Goal: Task Accomplishment & Management: Manage account settings

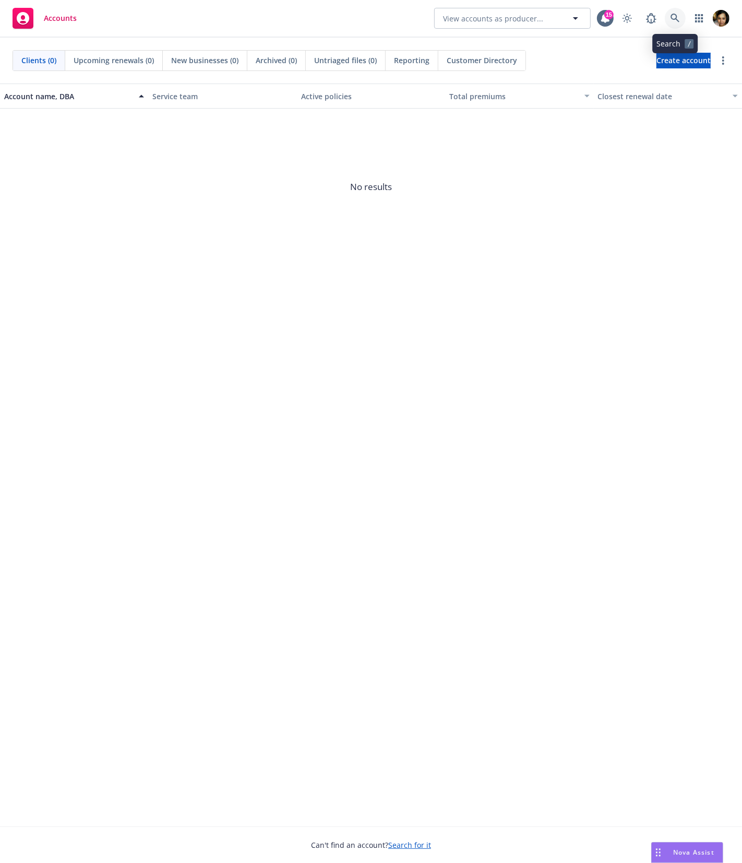
click at [681, 11] on link at bounding box center [675, 18] width 21 height 21
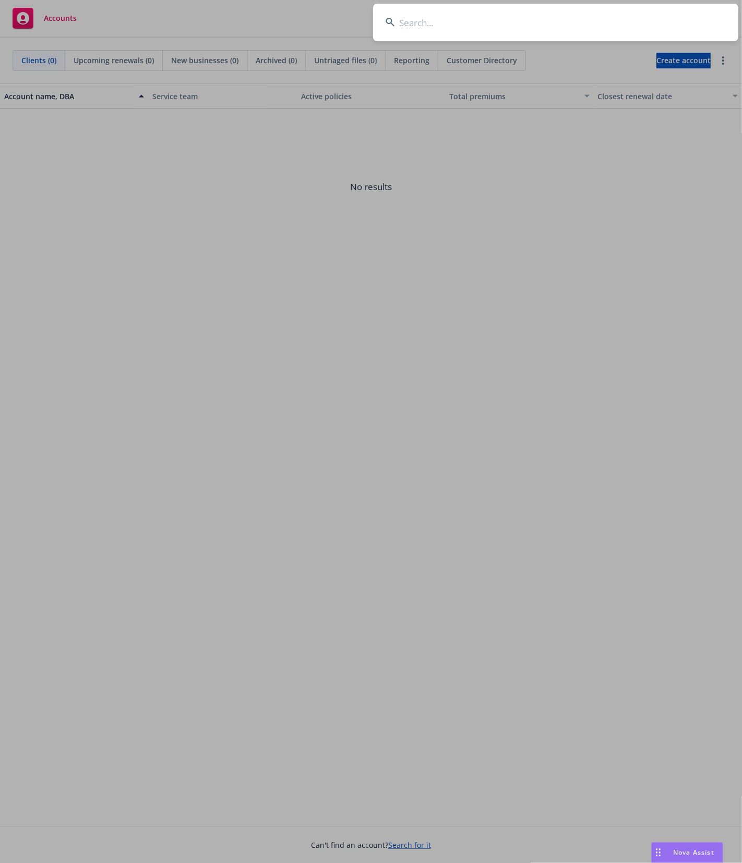
click at [562, 29] on input at bounding box center [555, 23] width 365 height 38
type input "s"
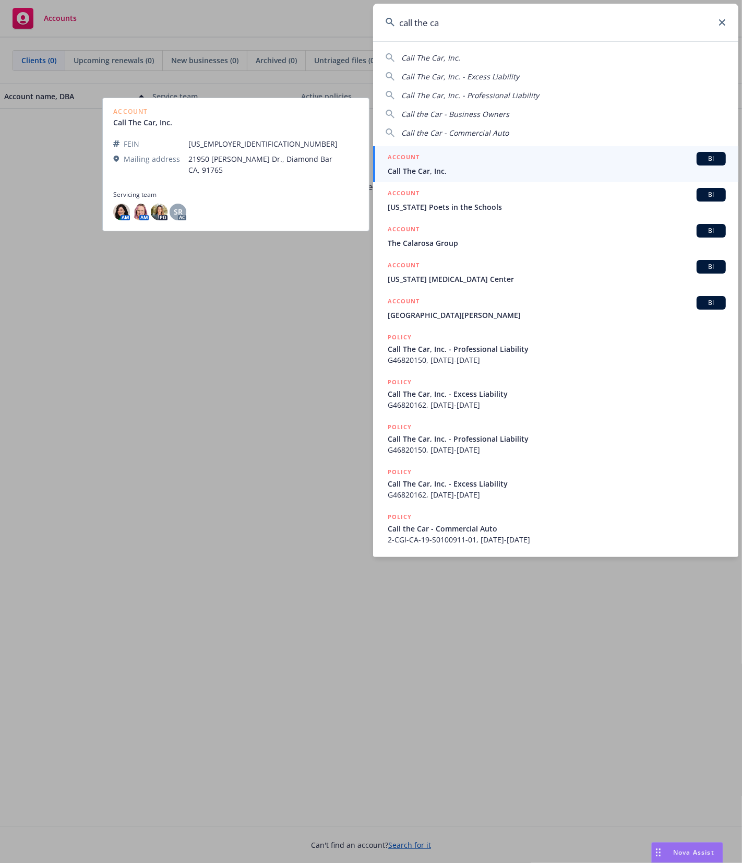
type input "call the ca"
click at [497, 157] on div "ACCOUNT BI" at bounding box center [557, 159] width 338 height 14
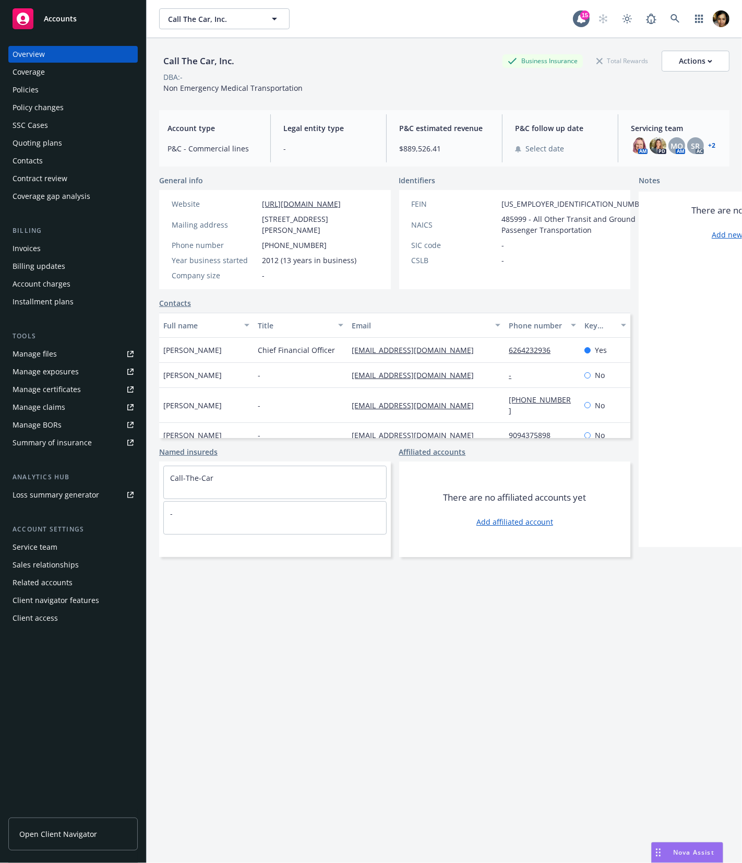
click at [215, 79] on div "DBA: -" at bounding box center [444, 77] width 571 height 11
click at [220, 85] on span "Non Emergency Medical Transportation" at bounding box center [232, 88] width 139 height 10
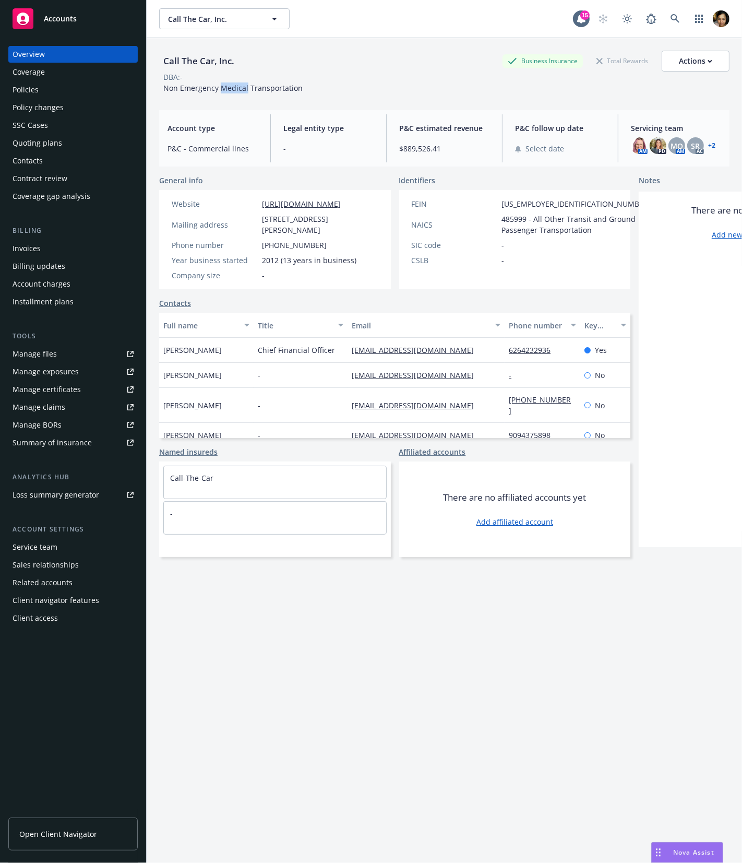
click at [220, 85] on span "Non Emergency Medical Transportation" at bounding box center [232, 88] width 139 height 10
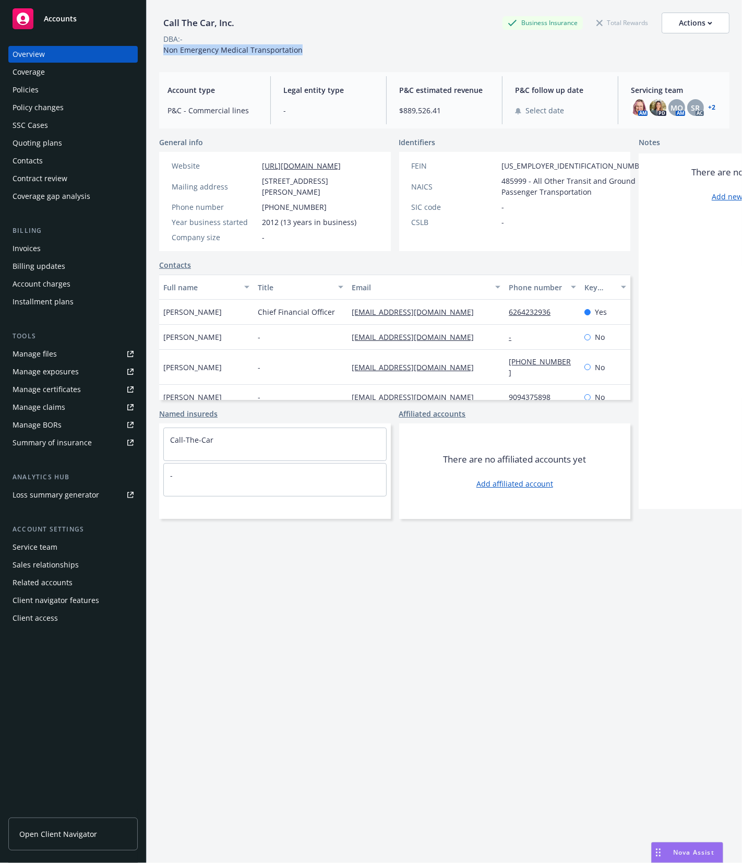
click at [479, 643] on div "Call The Car, Inc. Business Insurance Total Rewards Actions DBA: - Non Emergenc…" at bounding box center [444, 425] width 571 height 850
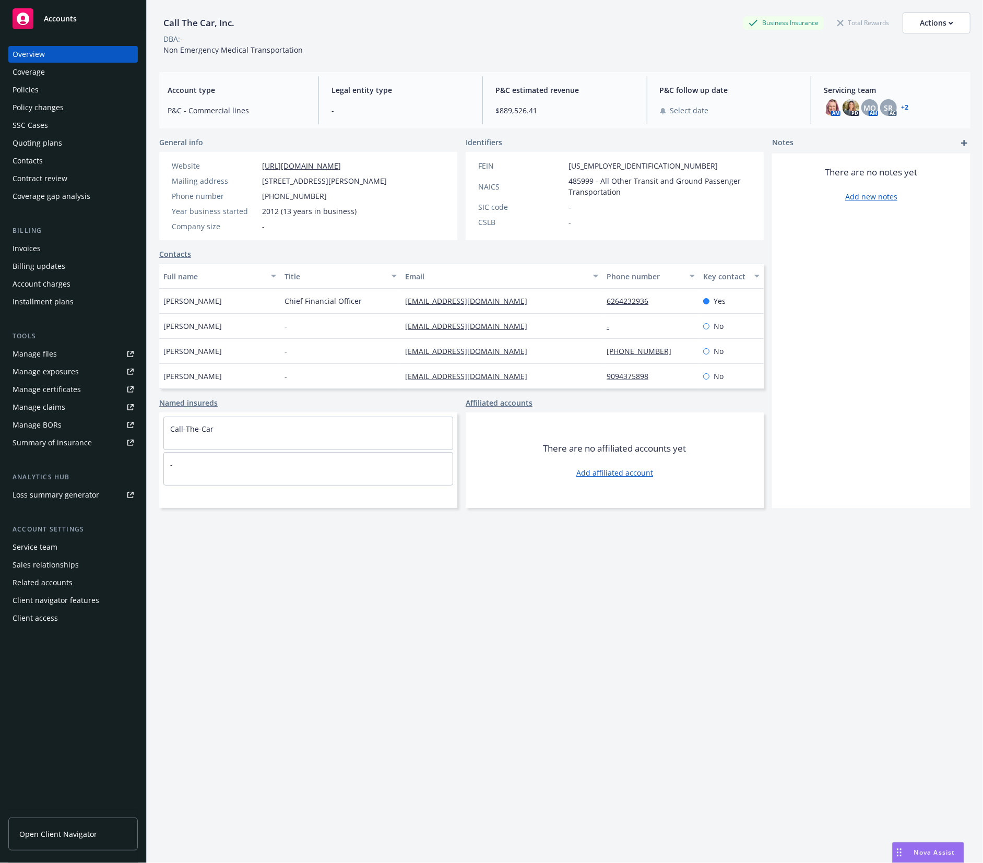
click at [104, 837] on link "Open Client Navigator" at bounding box center [72, 834] width 129 height 33
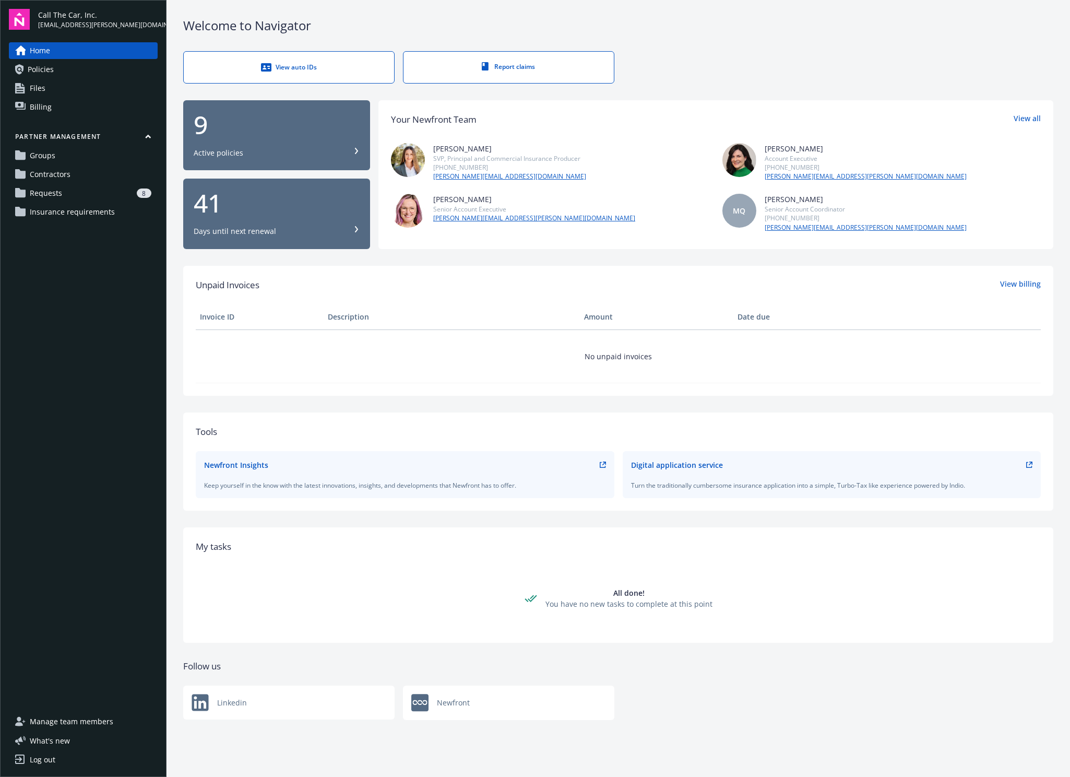
click at [35, 243] on div "Home Policies Files Billing Partner management Groups Contractors Requests 8 In…" at bounding box center [83, 371] width 149 height 658
click at [49, 194] on span "Requests" at bounding box center [46, 193] width 32 height 17
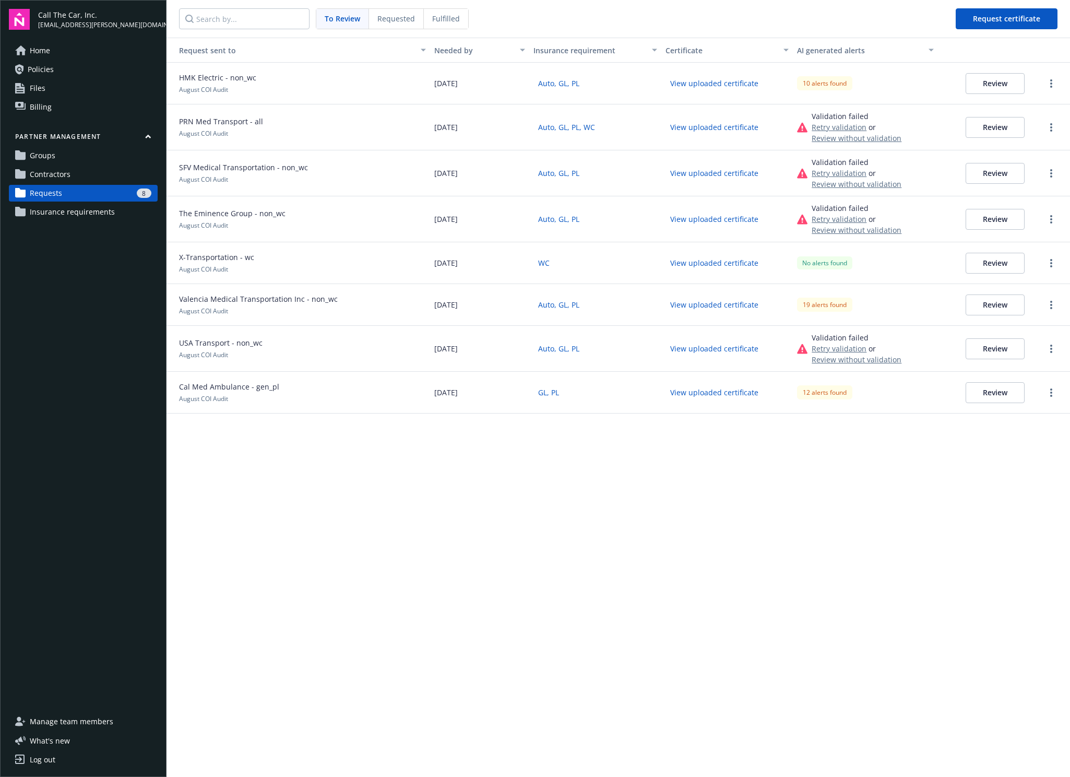
click at [884, 220] on button "Review" at bounding box center [995, 219] width 59 height 21
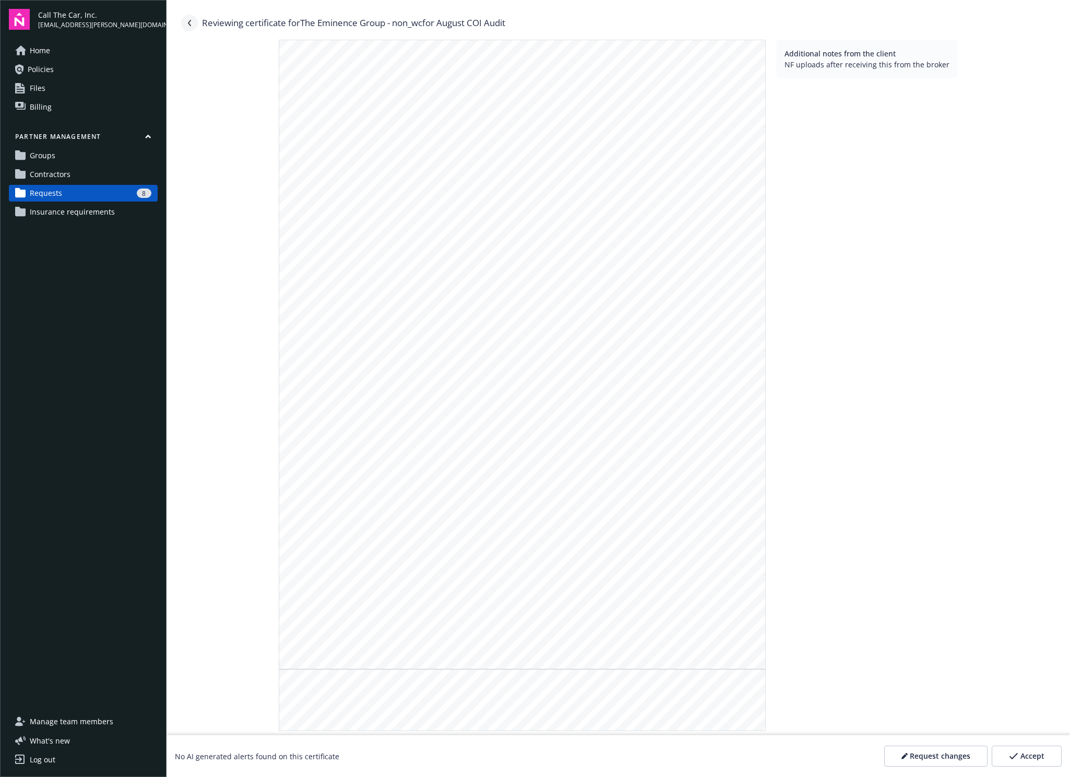
click at [186, 18] on link "Navigate back" at bounding box center [189, 23] width 17 height 17
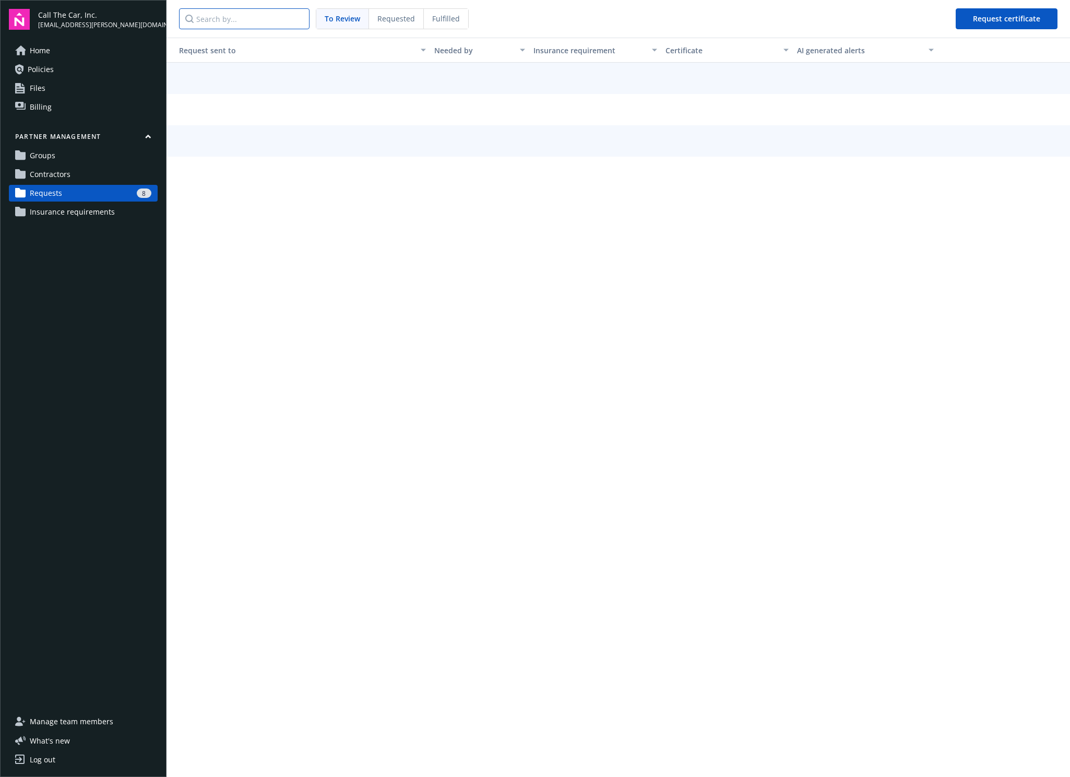
click at [186, 18] on input "Search by..." at bounding box center [244, 18] width 131 height 21
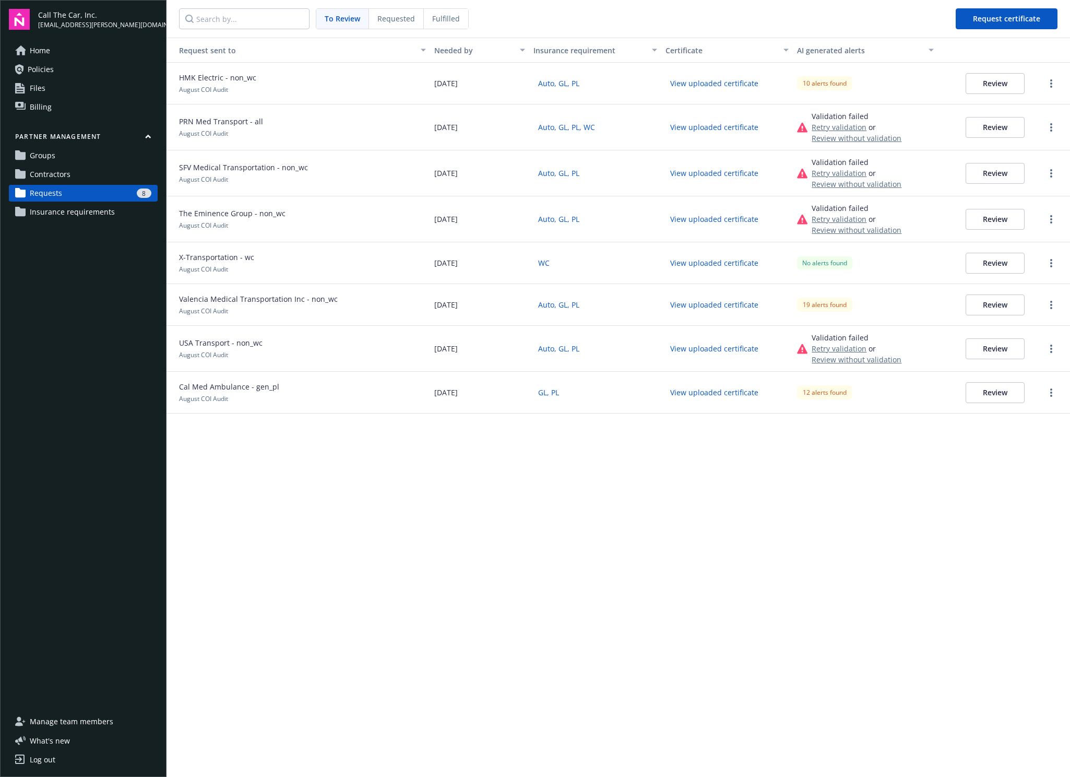
click at [68, 190] on div "8" at bounding box center [108, 192] width 85 height 9
click at [884, 72] on div "Review" at bounding box center [987, 84] width 99 height 42
click at [884, 82] on button "Review" at bounding box center [995, 83] width 59 height 21
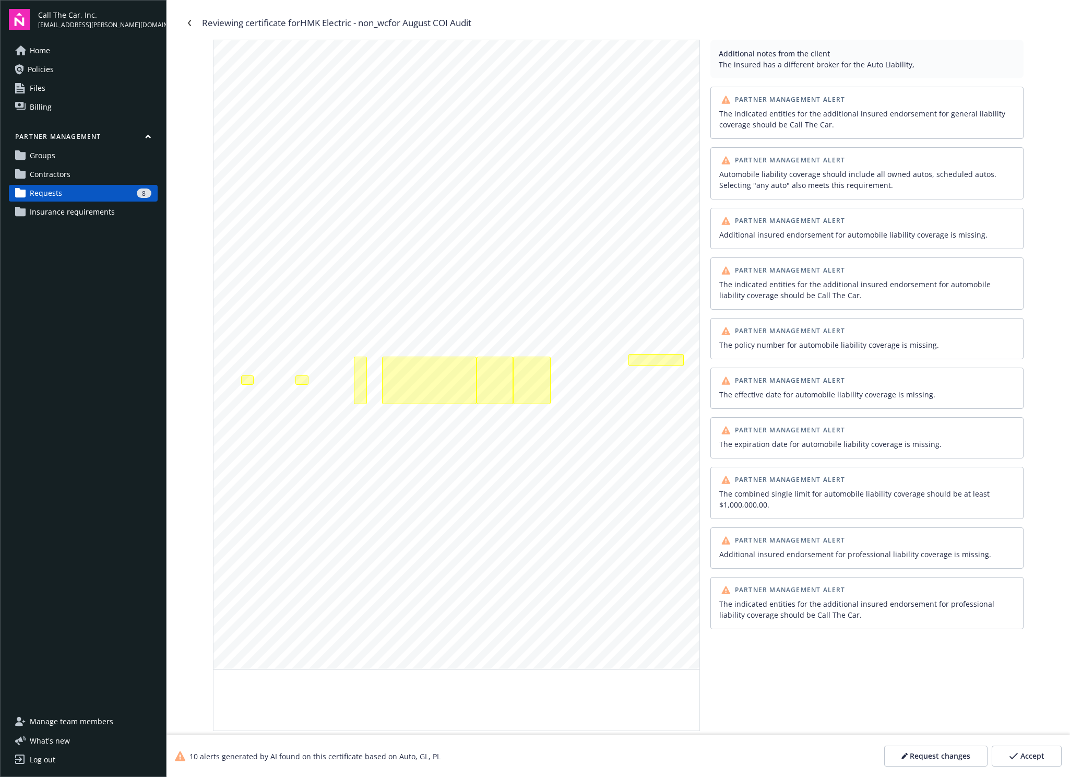
click at [820, 102] on span "Partner Management Alert" at bounding box center [790, 100] width 111 height 6
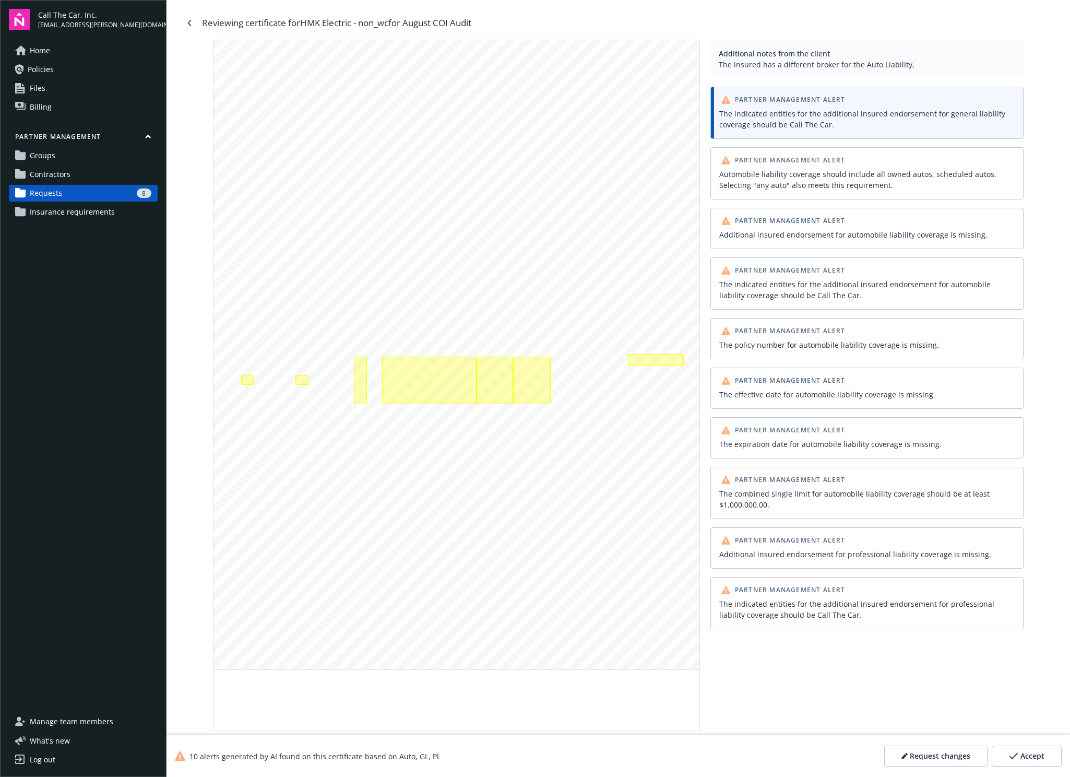
click at [818, 172] on div "Automobile liability coverage should include all owned autos, scheduled autos. …" at bounding box center [866, 180] width 295 height 22
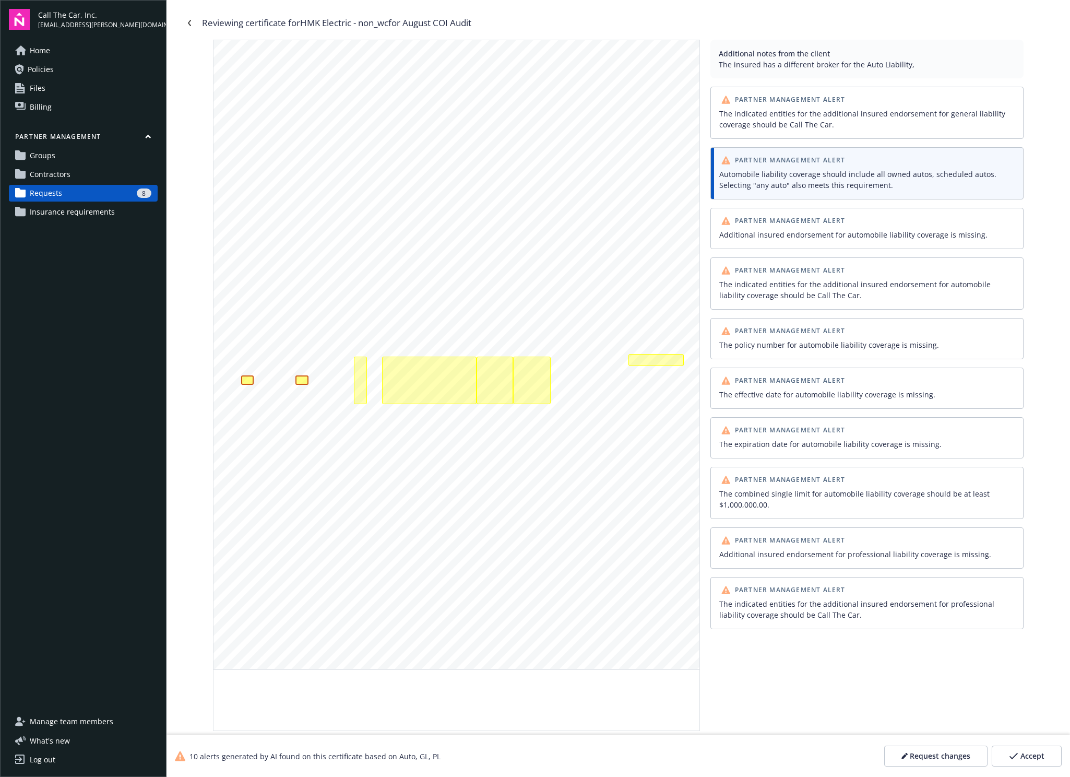
click at [818, 223] on span "Partner Management Alert" at bounding box center [790, 221] width 111 height 6
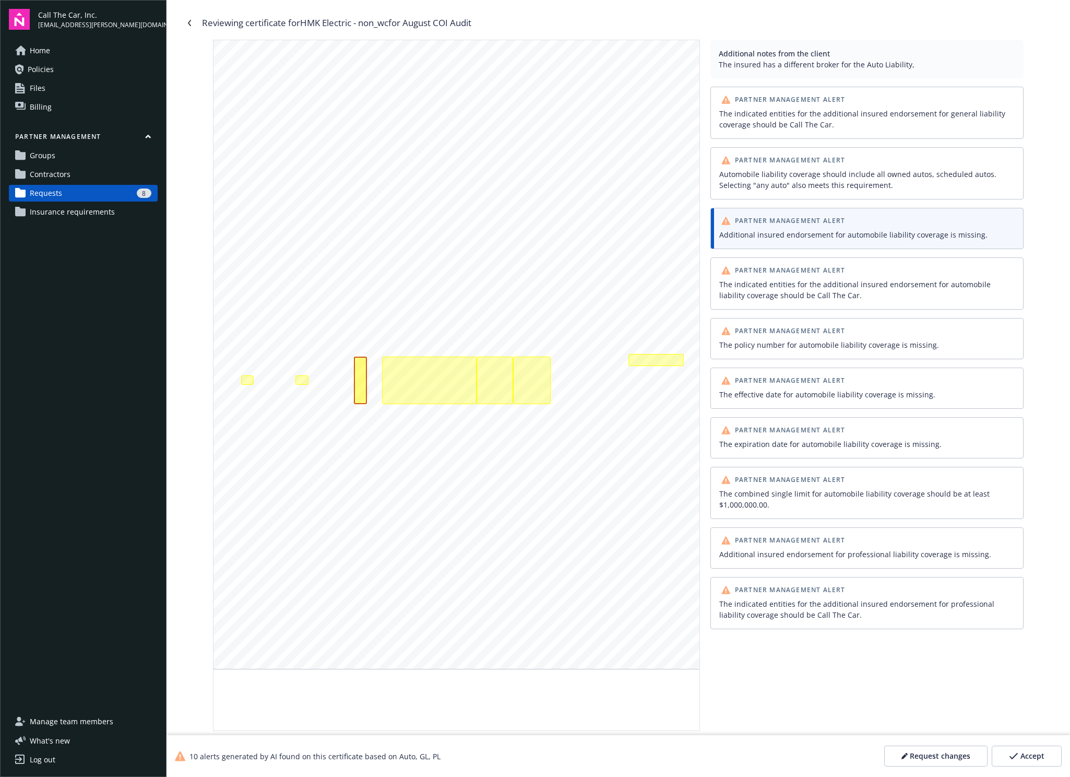
click at [791, 287] on div "The indicated entities for the additional insured endorsement for automobile li…" at bounding box center [866, 290] width 295 height 22
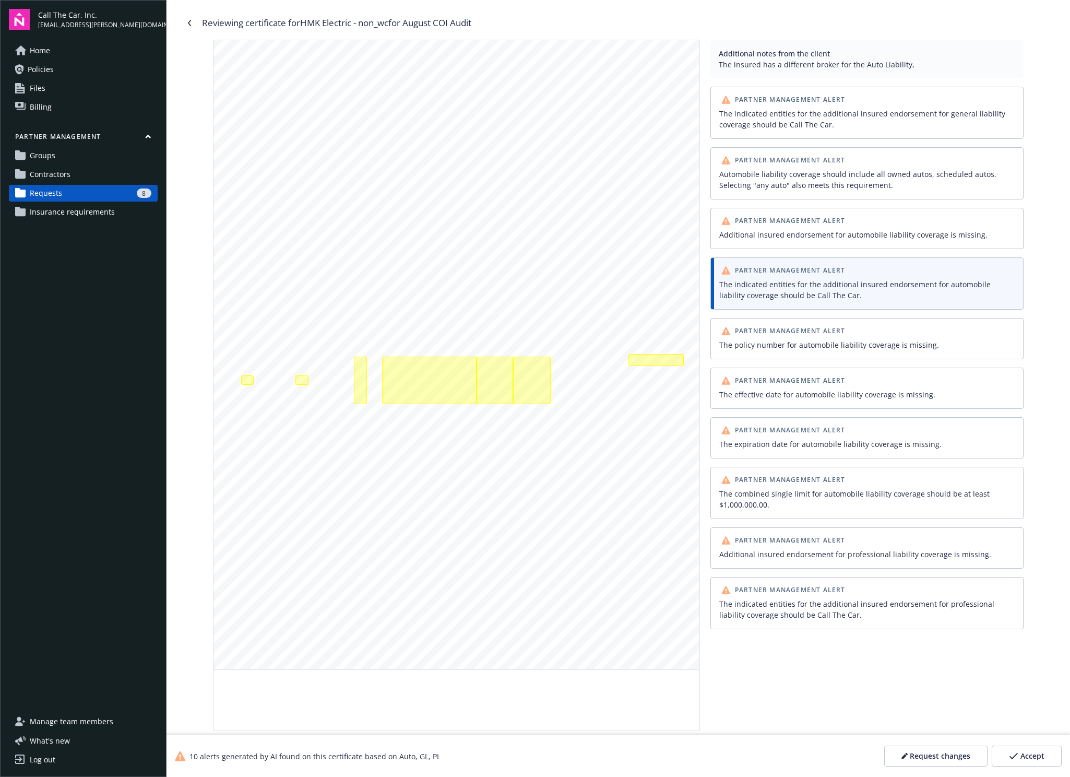
click at [818, 512] on div "Partner Management Alert The combined single limit for automobile liability cov…" at bounding box center [866, 493] width 313 height 52
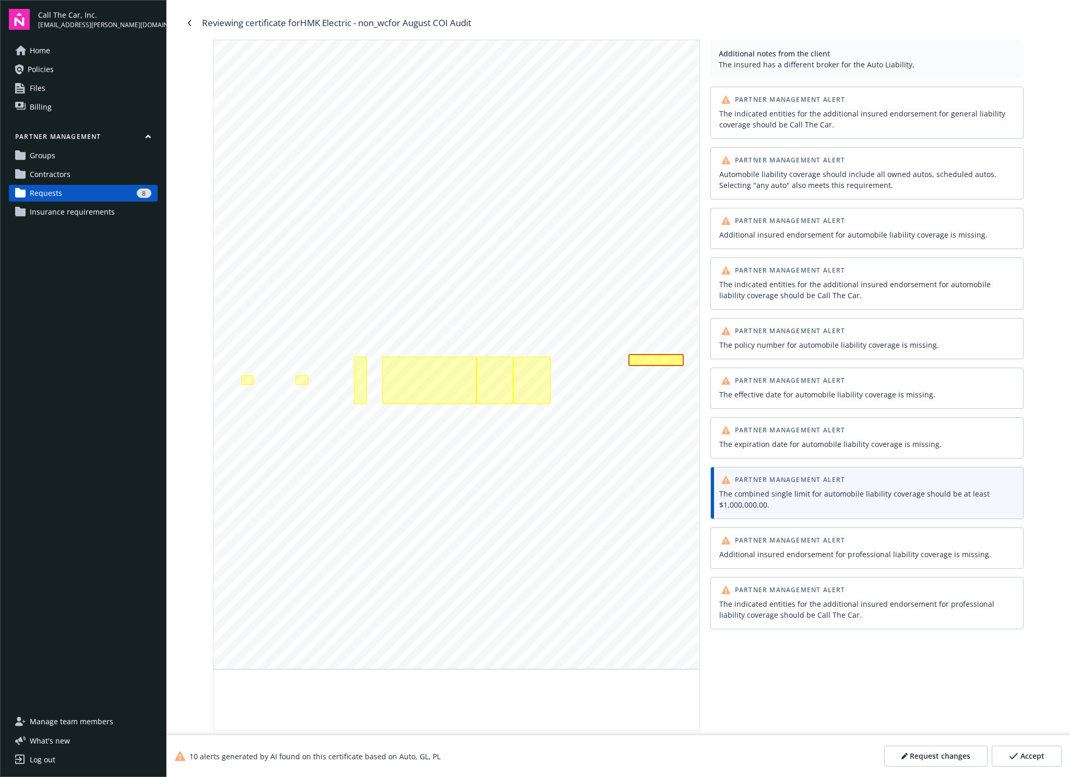
click at [818, 511] on div "The combined single limit for automobile liability coverage should be at least …" at bounding box center [867, 499] width 300 height 26
click at [524, 380] on div "The expiration date for automobile liability coverage is missing." at bounding box center [531, 381] width 37 height 48
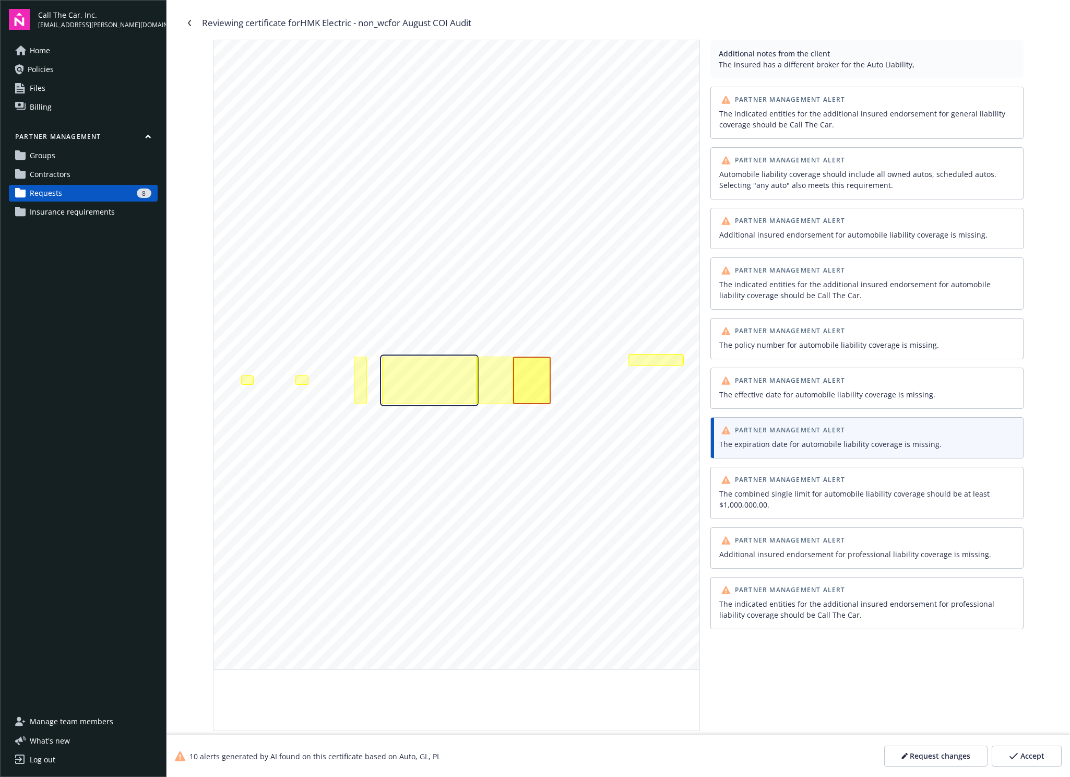
click at [397, 365] on div "The policy number for automobile liability coverage is missing." at bounding box center [429, 381] width 94 height 48
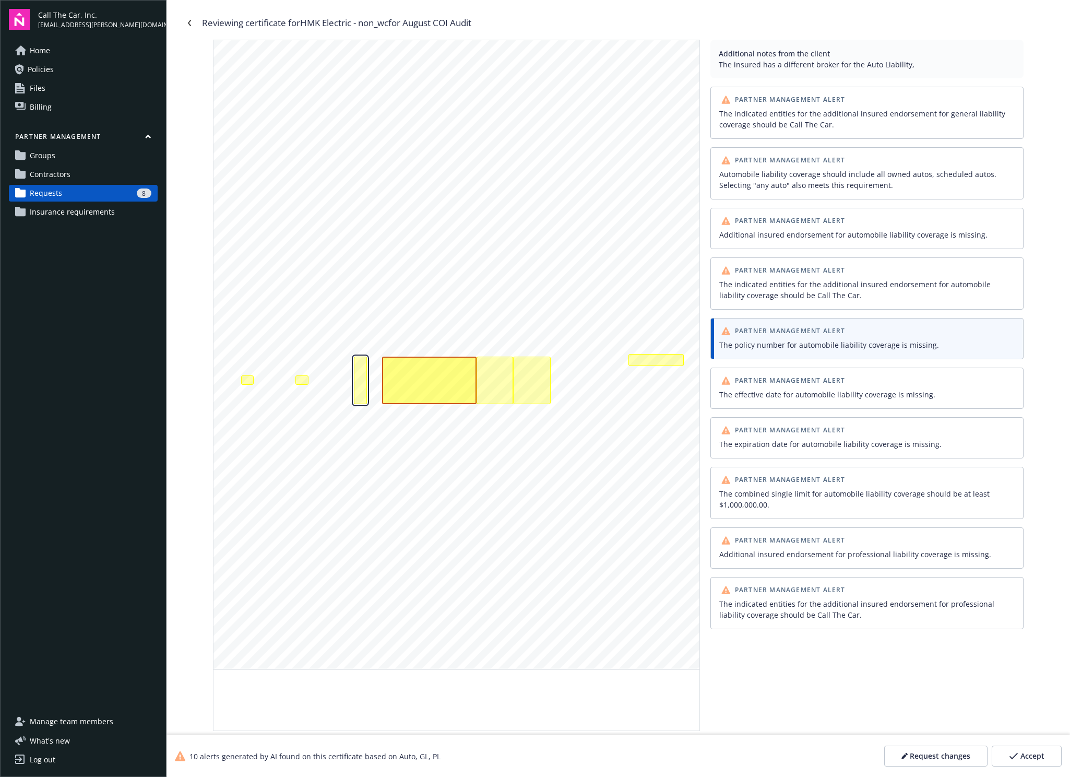
click at [354, 375] on div "Additional insured endorsement for automobile liability coverage is missing." at bounding box center [361, 381] width 14 height 48
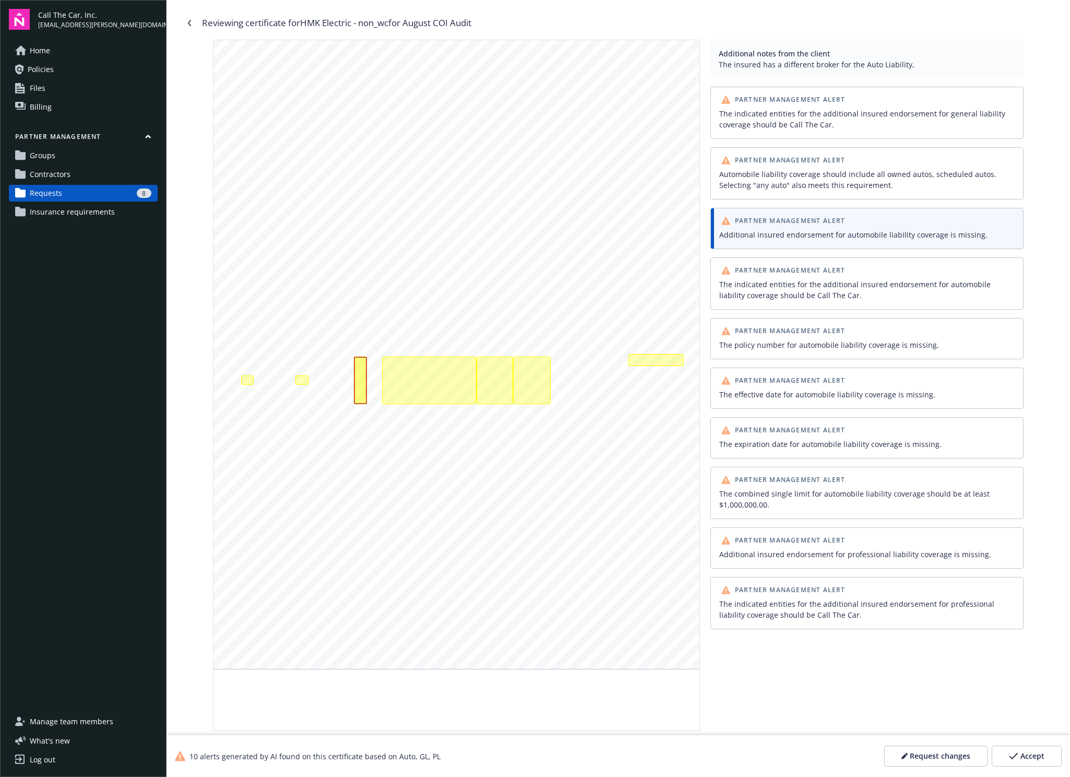
click at [308, 388] on div "[DATE] JIA Insurance Agency, LLC [STREET_ADDRESS] [PERSON_NAME] [PHONE_NUMBER] …" at bounding box center [457, 354] width 486 height 629
click at [305, 382] on div at bounding box center [301, 379] width 13 height 9
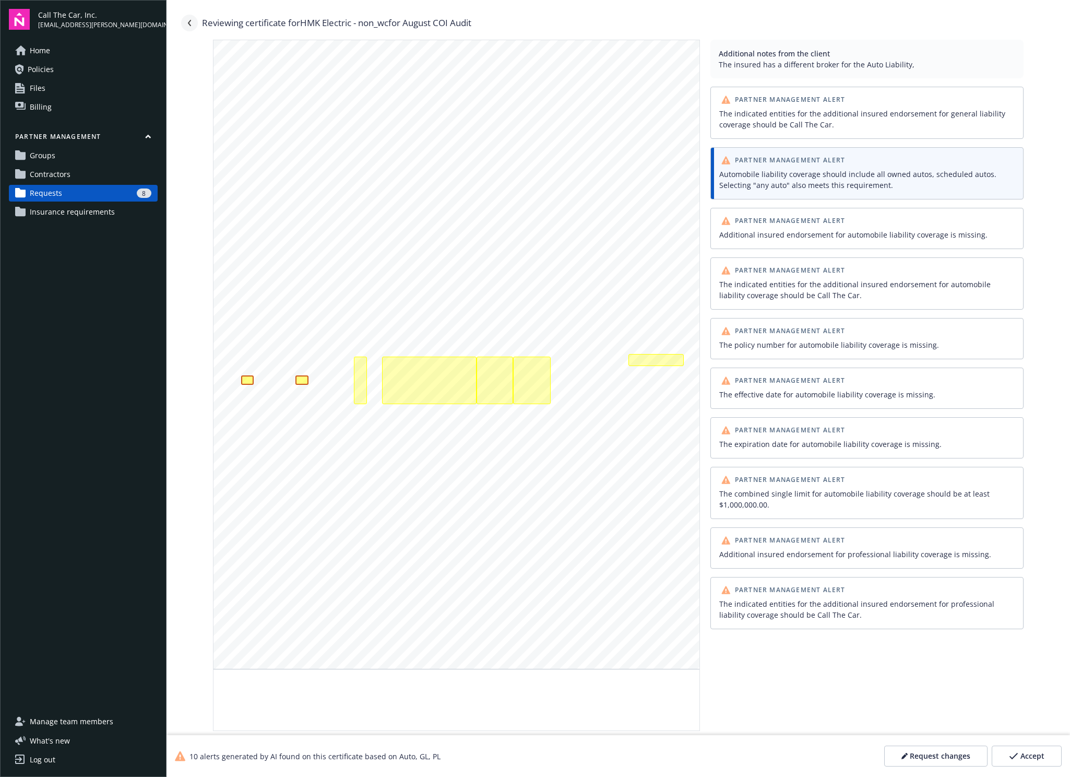
click at [187, 22] on icon "Navigate back" at bounding box center [189, 23] width 6 height 6
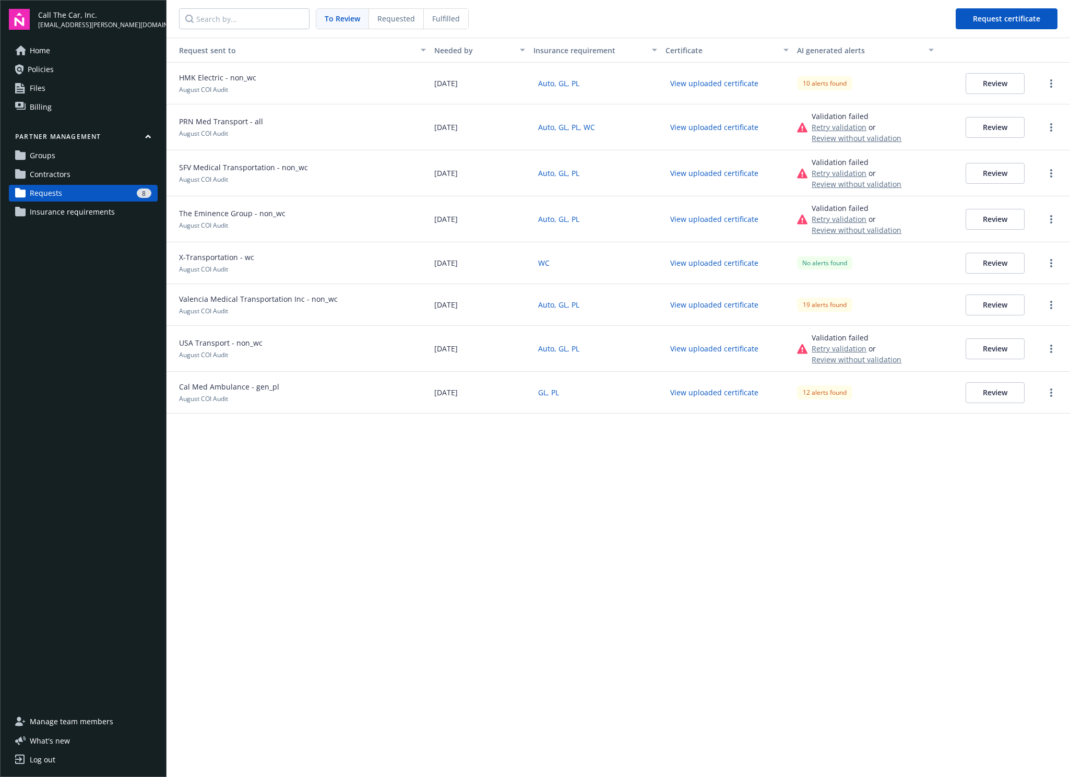
click at [229, 334] on div "USA Transport - non_wc August COI Audit" at bounding box center [299, 349] width 264 height 46
click at [278, 461] on div "Request sent to Needed by Insurance requirement Certificate AI generated alerts…" at bounding box center [619, 407] width 904 height 739
click at [84, 174] on link "Contractors" at bounding box center [83, 174] width 149 height 17
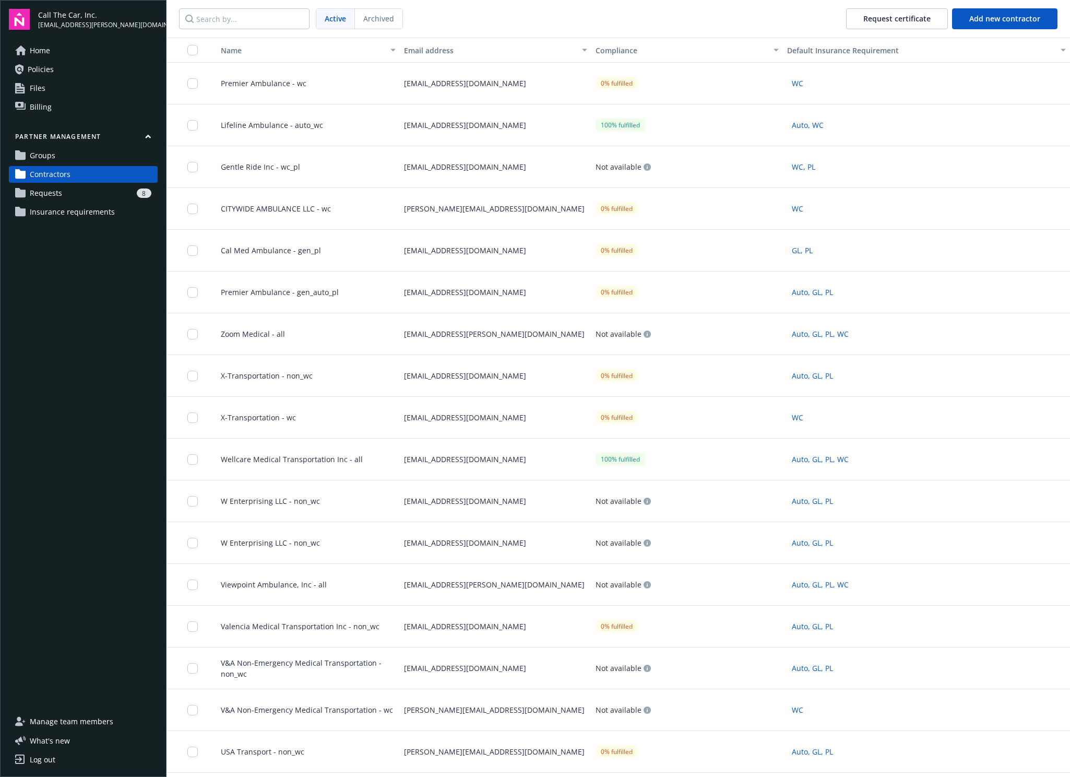
click at [68, 191] on div "8" at bounding box center [108, 192] width 85 height 9
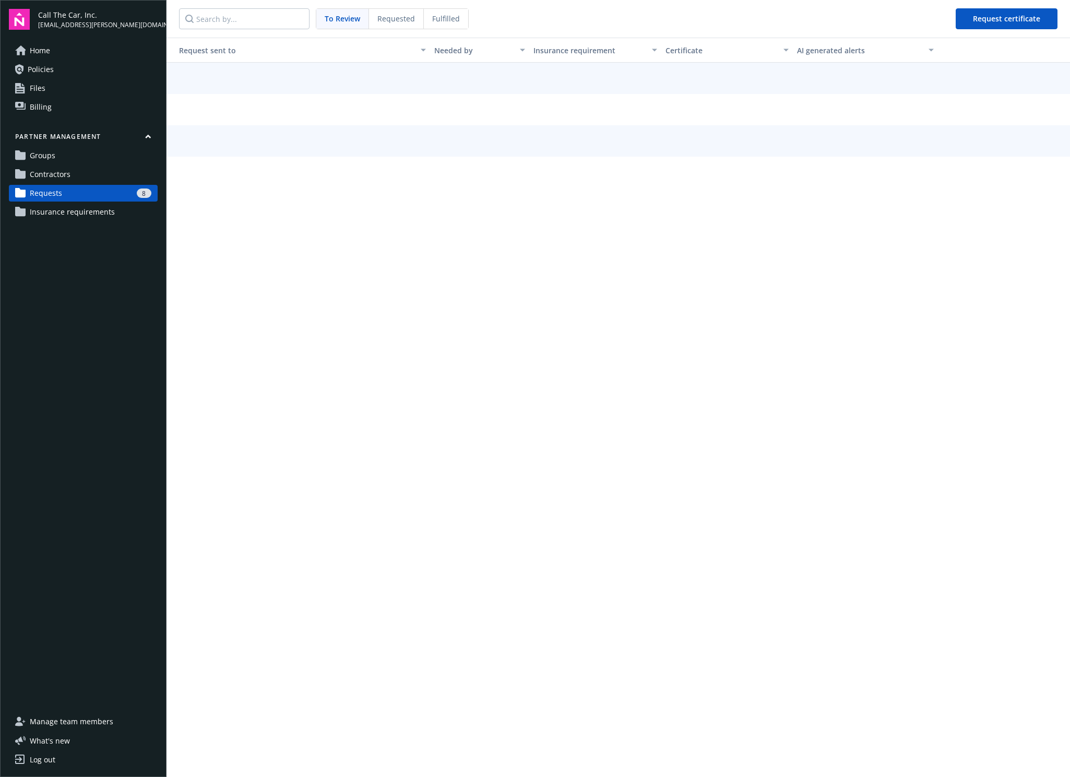
click at [455, 15] on span "Fulfilled" at bounding box center [446, 18] width 28 height 11
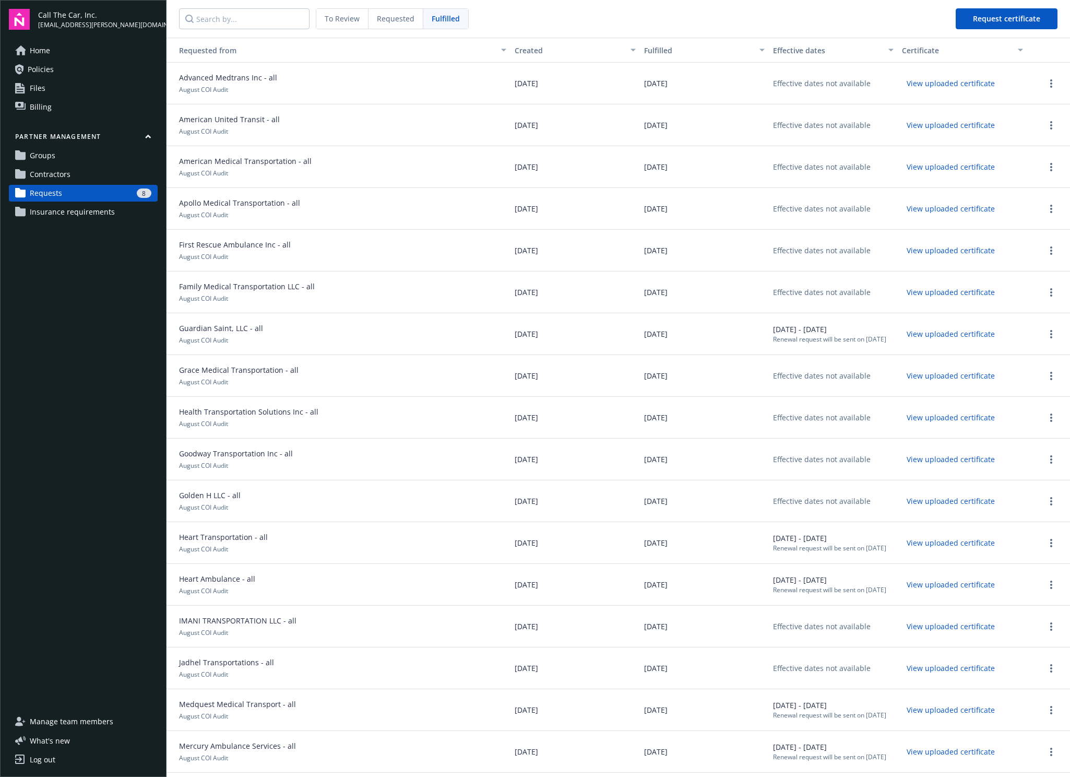
click at [884, 214] on button "View uploaded certificate" at bounding box center [951, 208] width 98 height 16
click at [221, 357] on div "Grace Medical Transportation - all August COI Audit" at bounding box center [339, 376] width 344 height 42
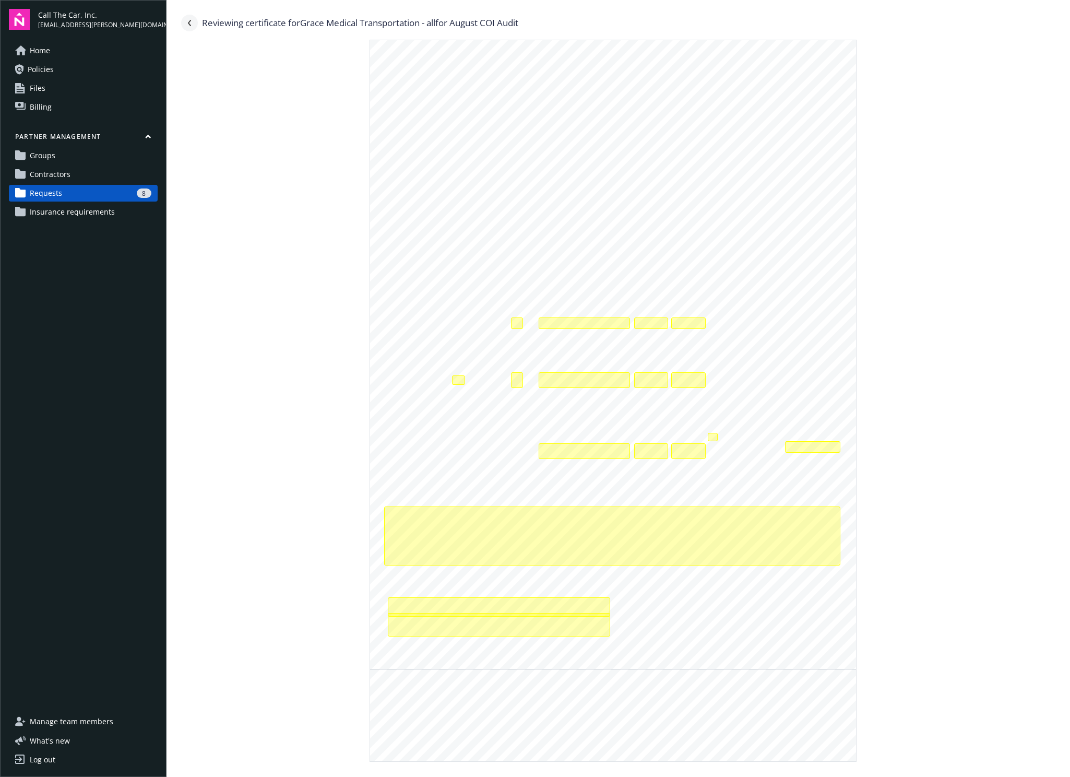
click at [189, 28] on link "Navigate back" at bounding box center [189, 23] width 17 height 17
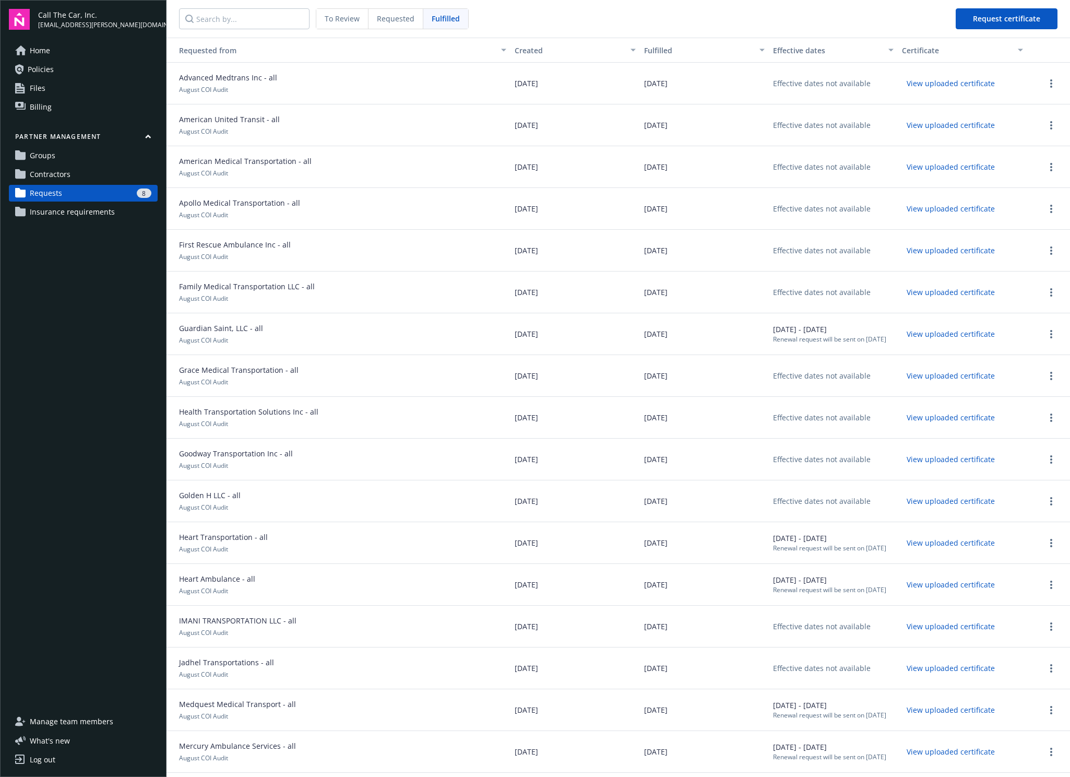
click at [336, 19] on span "To Review" at bounding box center [342, 18] width 35 height 11
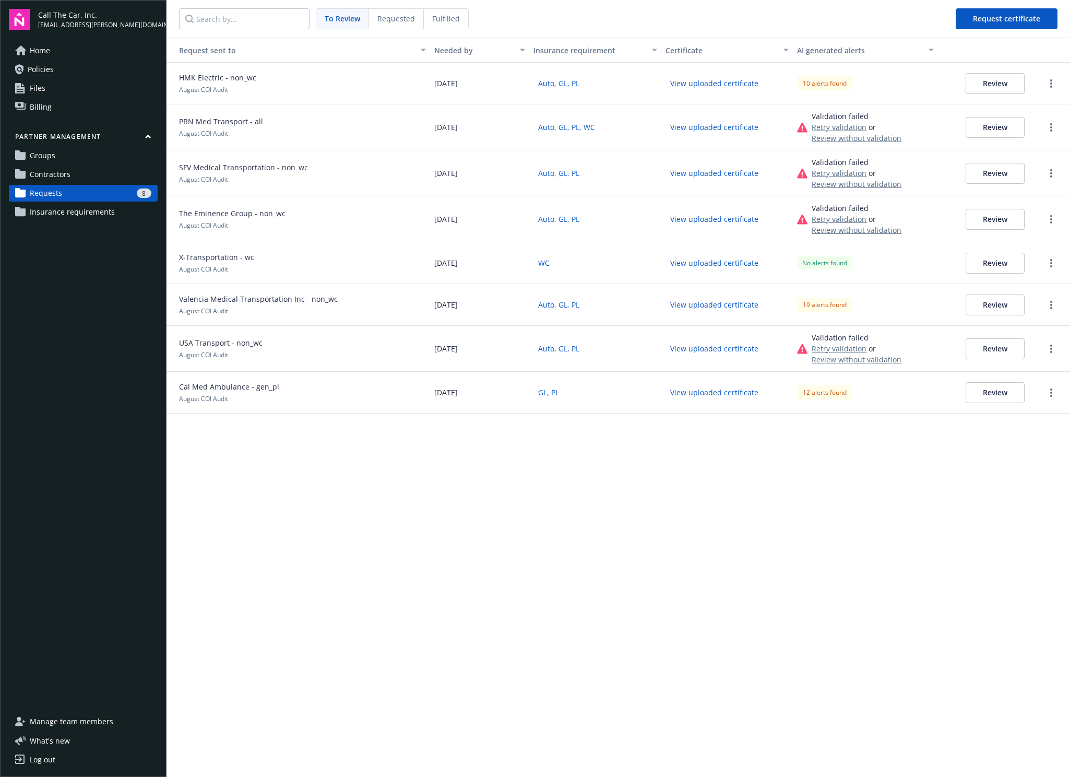
click at [440, 19] on span "Fulfilled" at bounding box center [446, 18] width 28 height 11
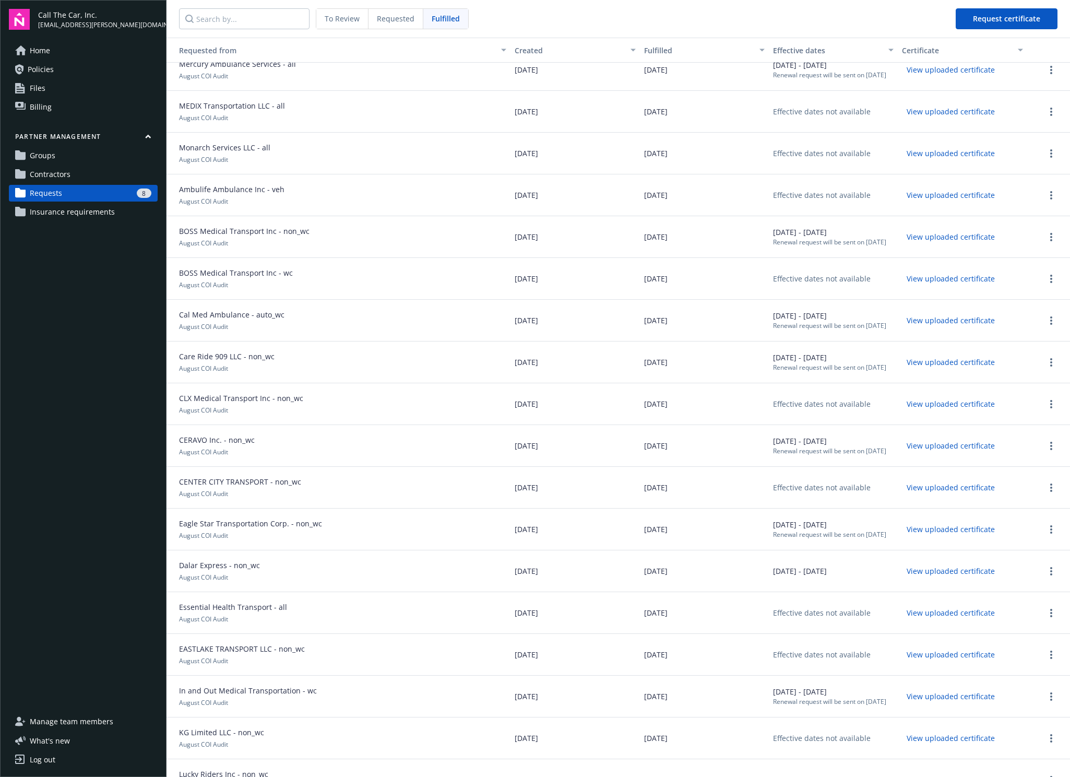
scroll to position [610, 0]
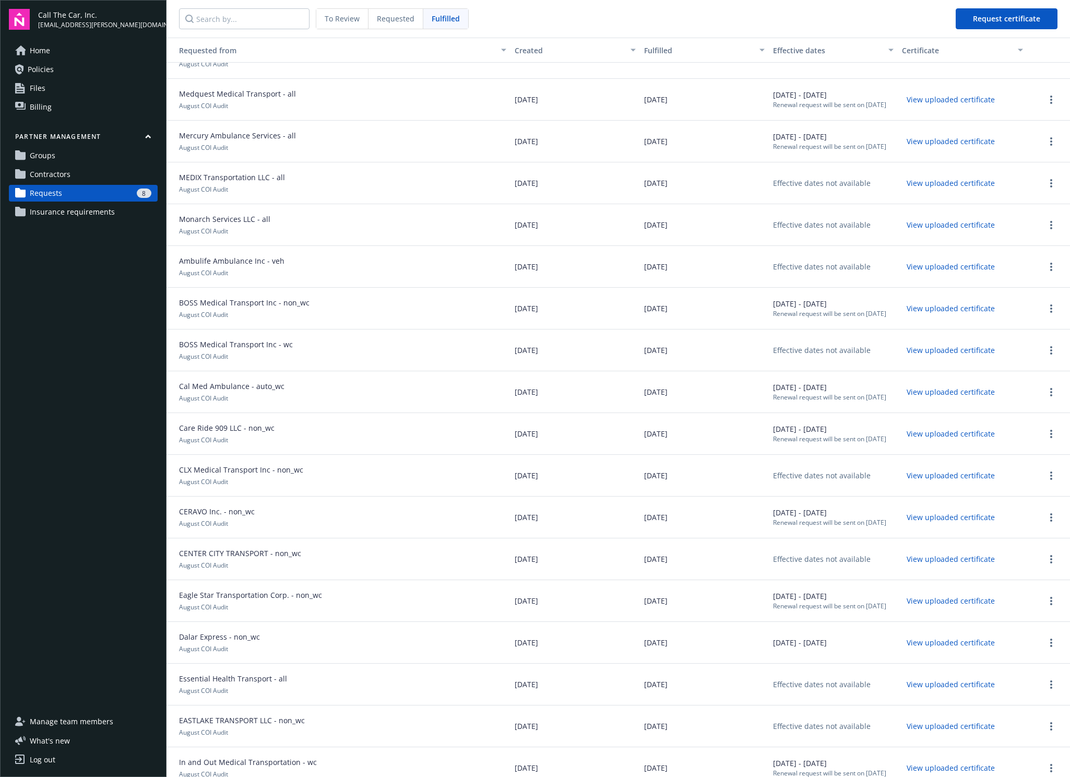
click at [323, 27] on div "To Review" at bounding box center [342, 19] width 52 height 20
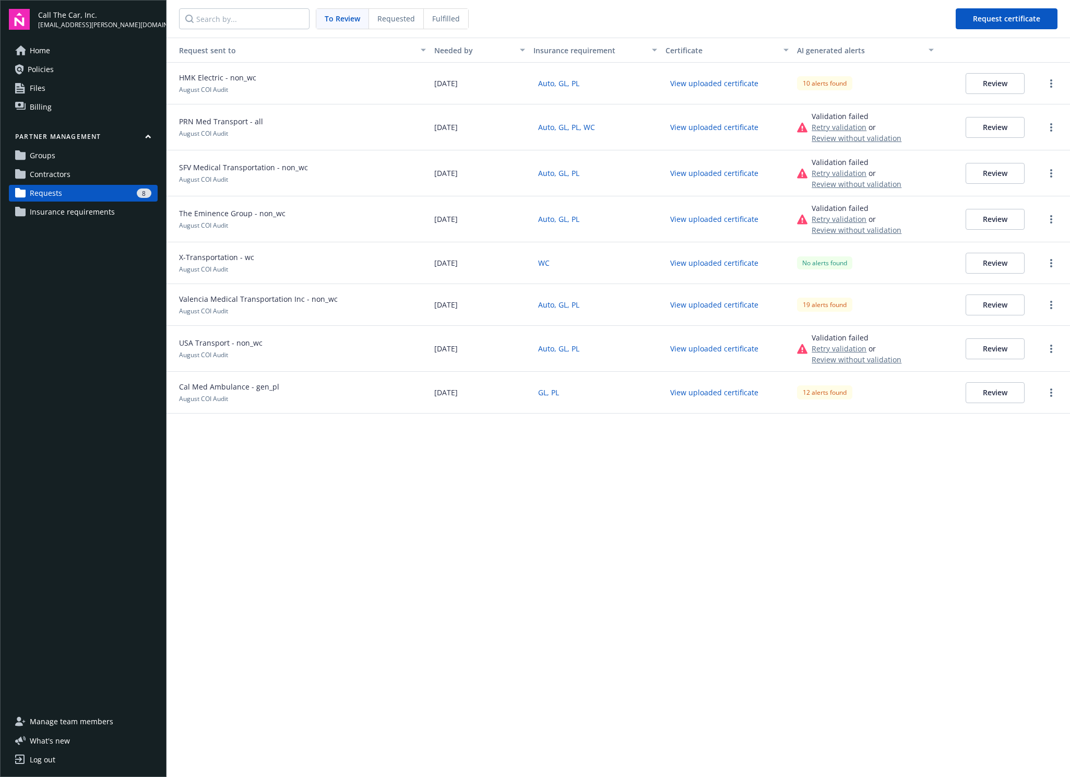
click at [53, 155] on span "Groups" at bounding box center [43, 155] width 26 height 17
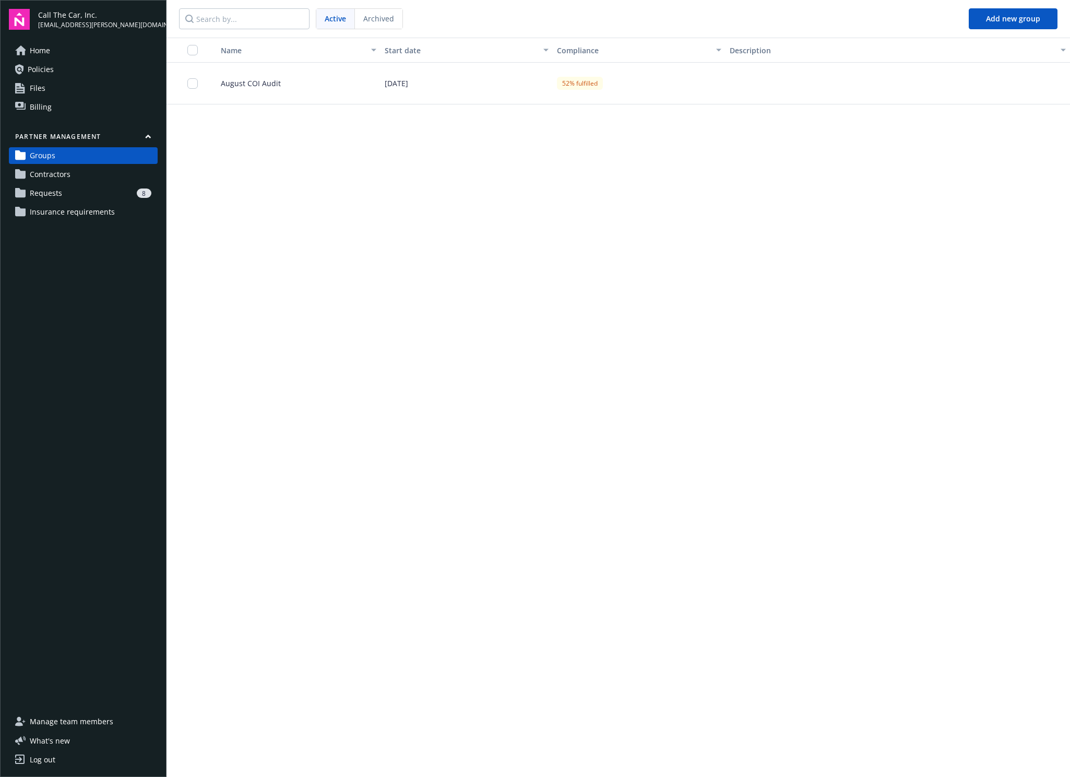
click at [53, 164] on div "Partner management Groups Contractors Requests 8 Insurance requirements" at bounding box center [83, 176] width 149 height 88
click at [54, 170] on span "Contractors" at bounding box center [50, 174] width 41 height 17
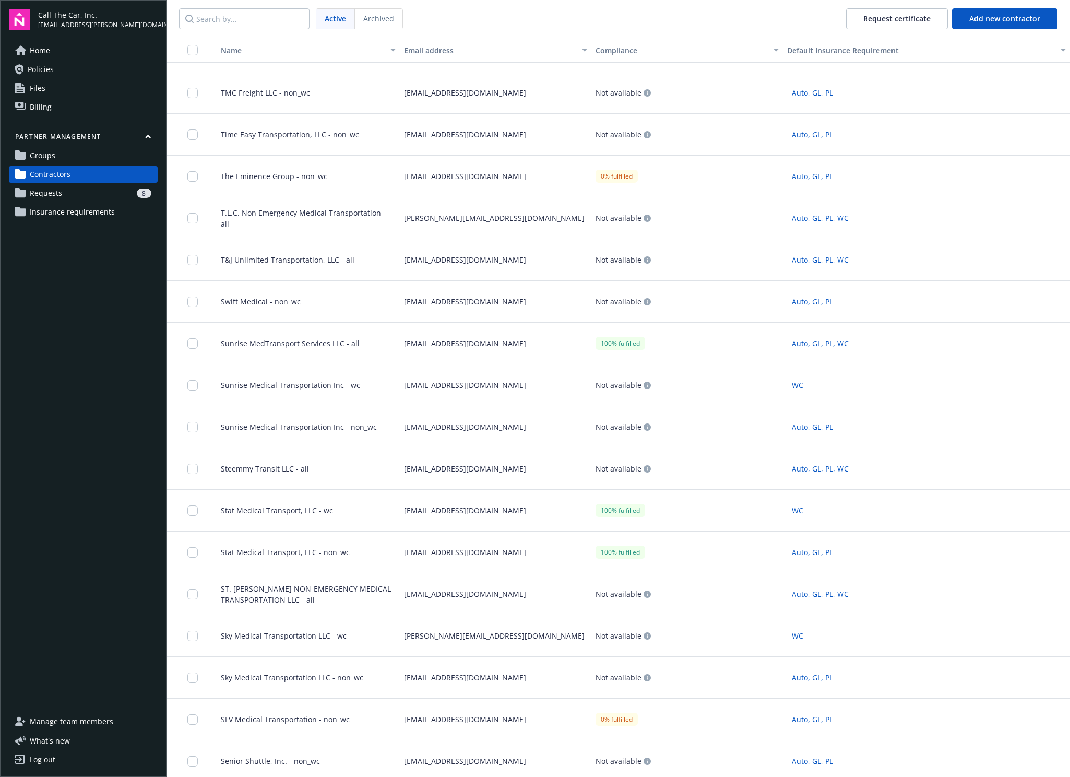
scroll to position [1334, 0]
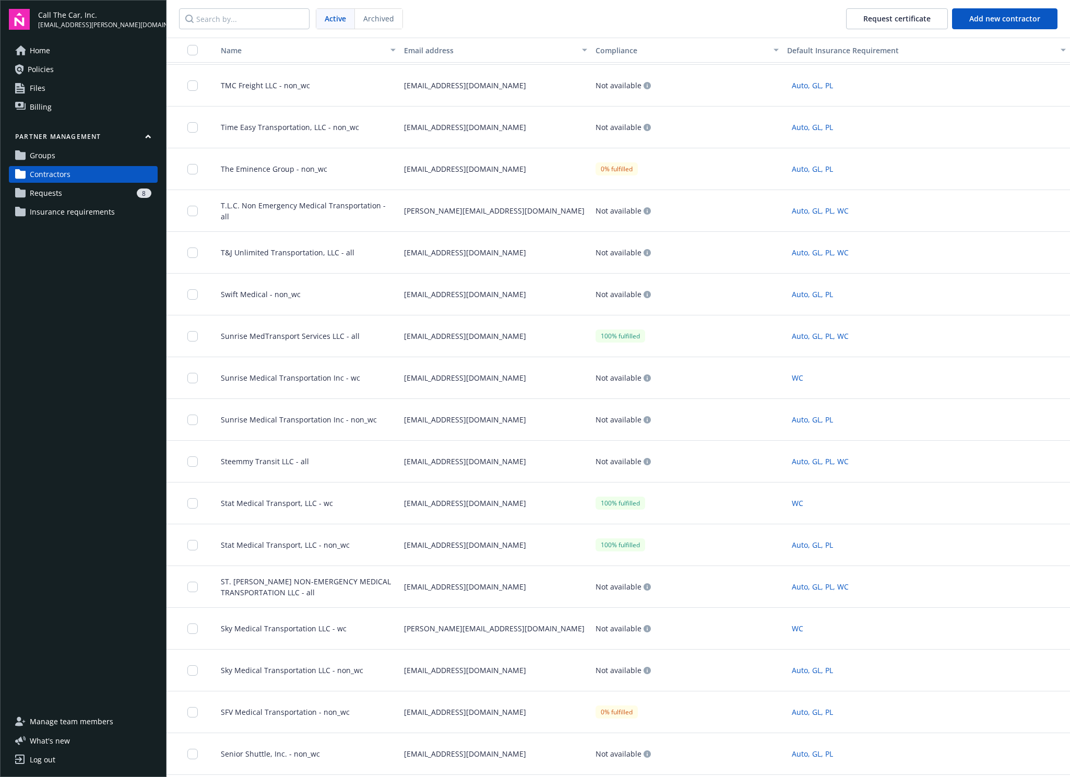
click at [104, 212] on span "Insurance requirements" at bounding box center [72, 212] width 85 height 17
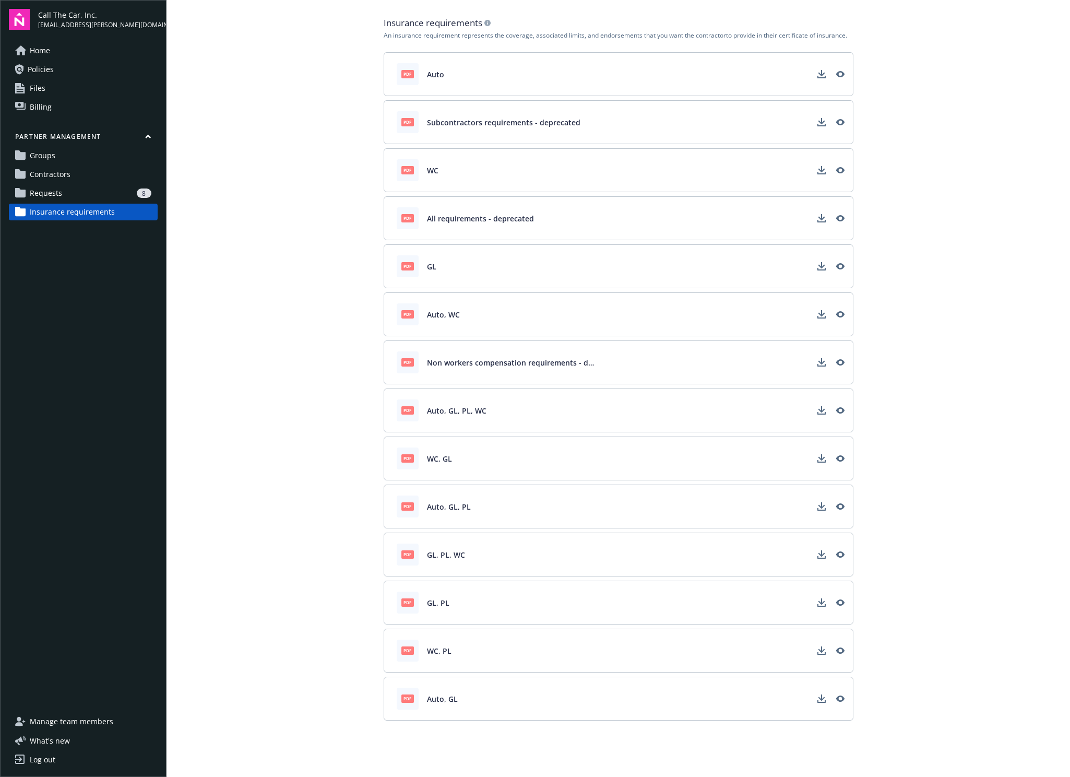
click at [508, 169] on div "pdf WC" at bounding box center [619, 170] width 470 height 44
click at [395, 172] on div "pdf WC" at bounding box center [619, 170] width 470 height 44
click at [409, 170] on span "pdf" at bounding box center [407, 170] width 13 height 8
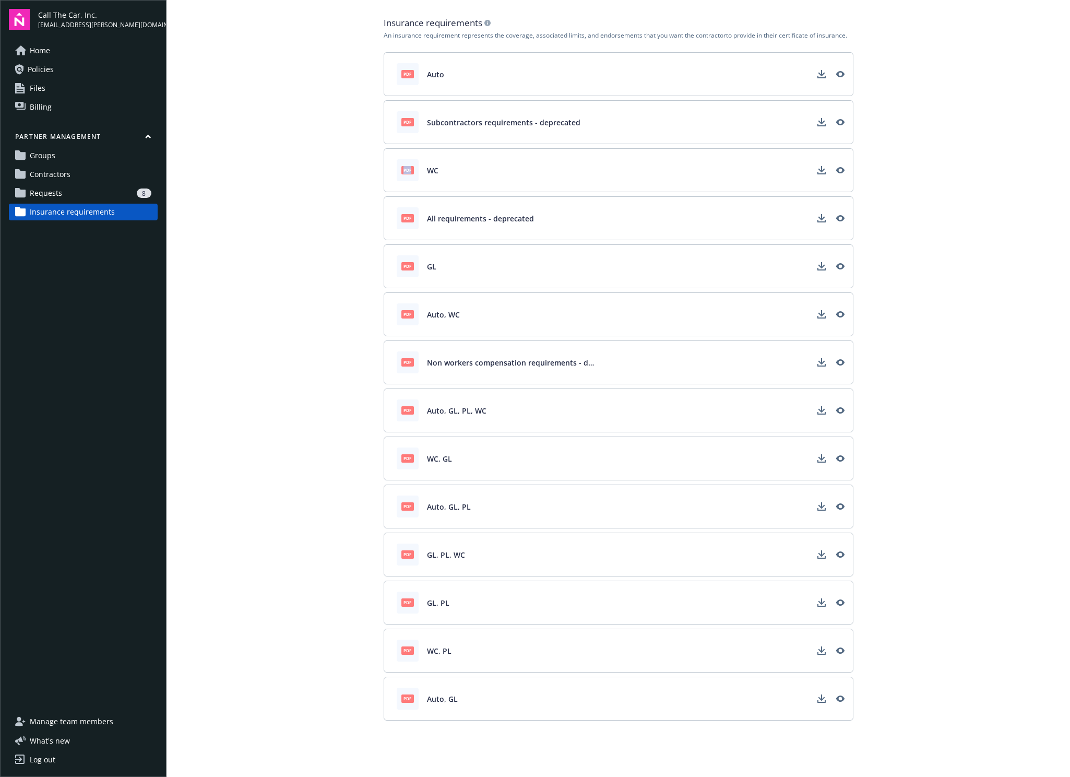
click at [409, 170] on span "pdf" at bounding box center [407, 170] width 13 height 8
click at [488, 179] on div "pdf WC" at bounding box center [619, 170] width 470 height 44
click at [32, 190] on span "Requests" at bounding box center [46, 193] width 32 height 17
